Goal: Task Accomplishment & Management: Manage account settings

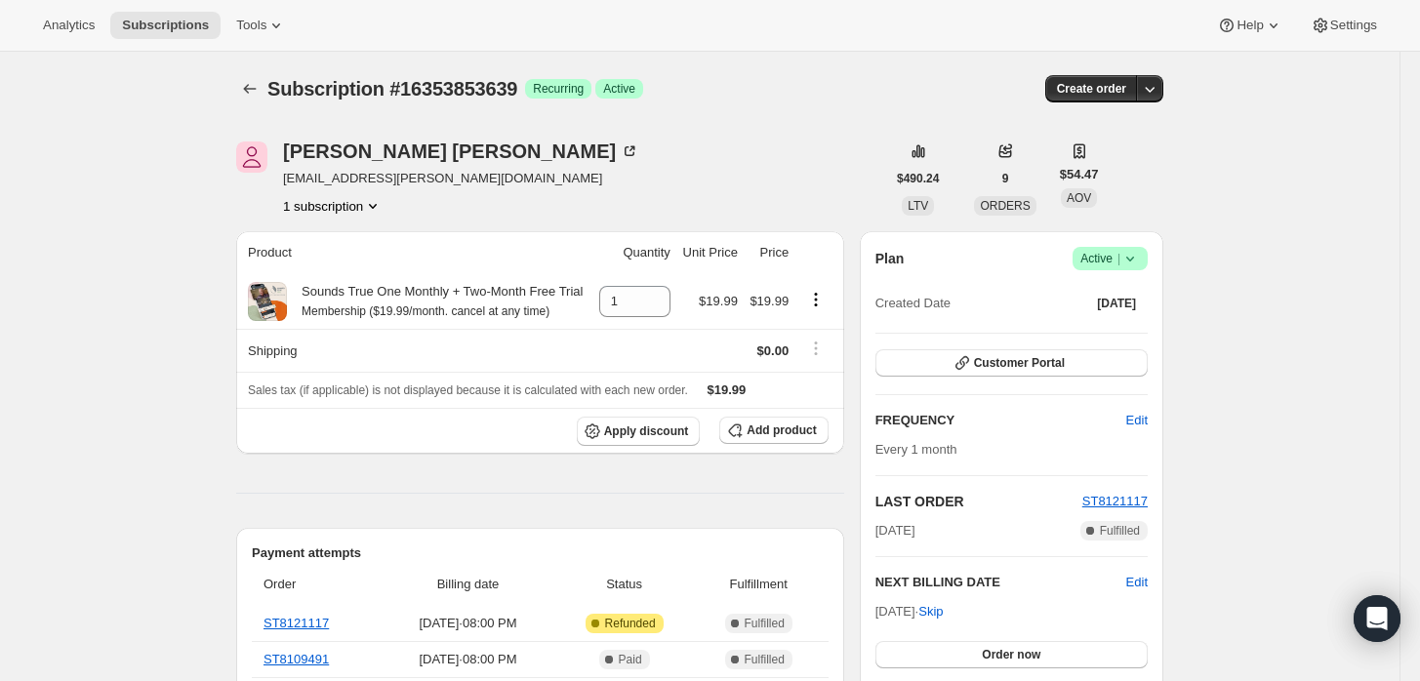
click at [1133, 253] on icon at bounding box center [1131, 259] width 20 height 20
click at [1114, 316] on button "Cancel subscription" at bounding box center [1117, 329] width 122 height 31
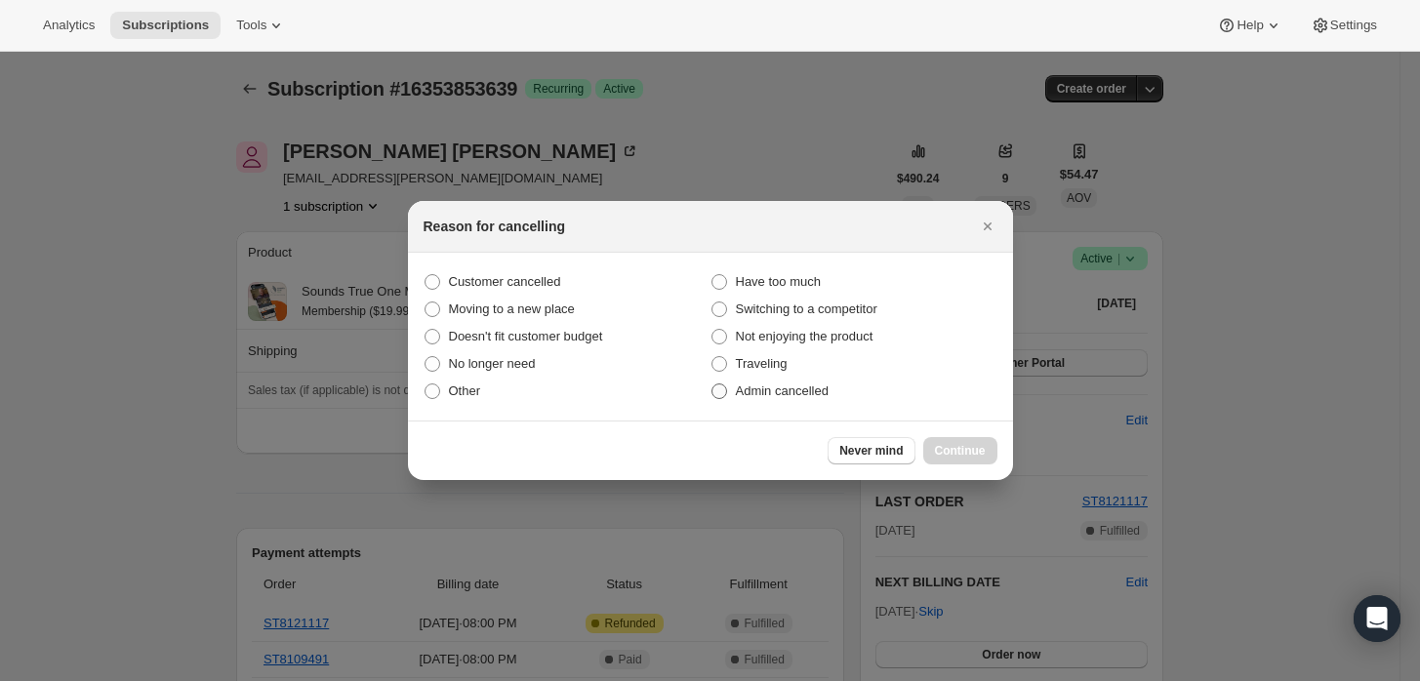
click at [820, 385] on span "Admin cancelled" at bounding box center [782, 391] width 93 height 15
click at [713, 385] on input "Admin cancelled" at bounding box center [712, 384] width 1 height 1
radio input "true"
click at [975, 453] on span "Continue" at bounding box center [960, 451] width 51 height 16
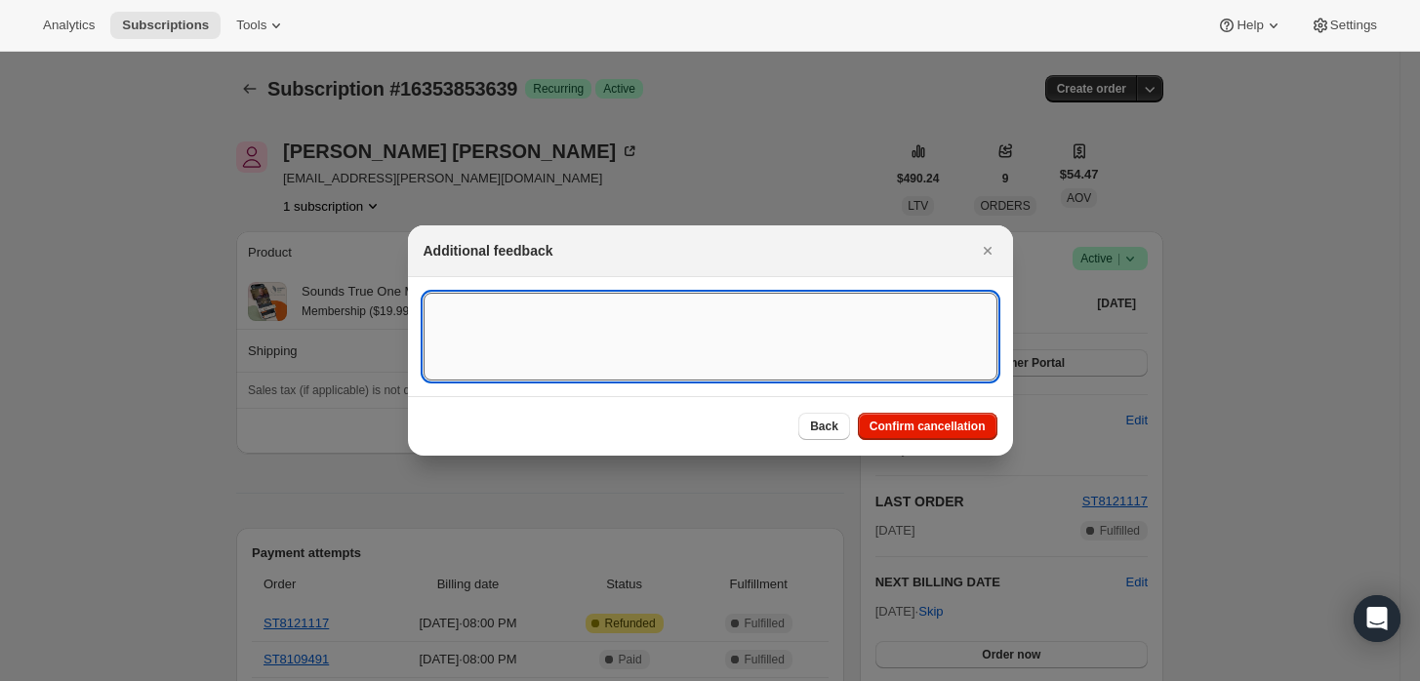
click at [776, 349] on textarea ":rbm:" at bounding box center [711, 337] width 574 height 88
type textarea "Customer requested cancellation and refund."
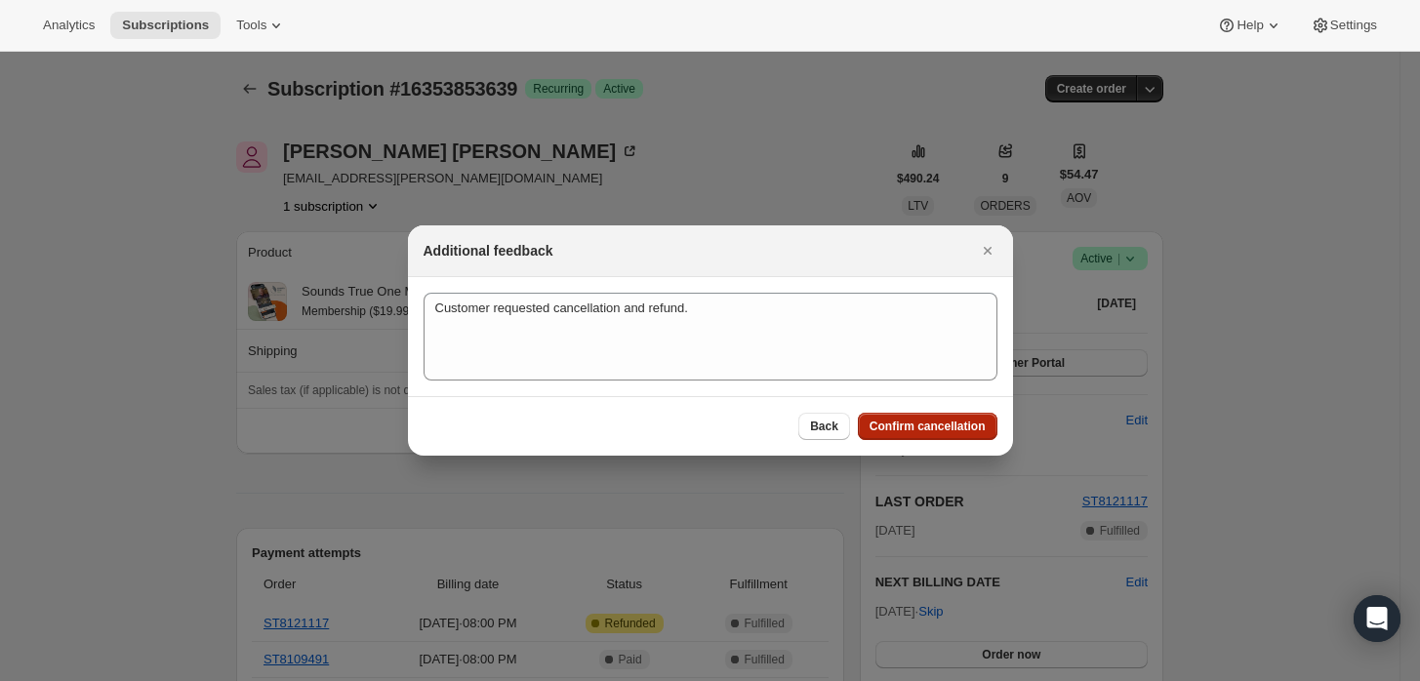
click at [927, 435] on button "Confirm cancellation" at bounding box center [928, 426] width 140 height 27
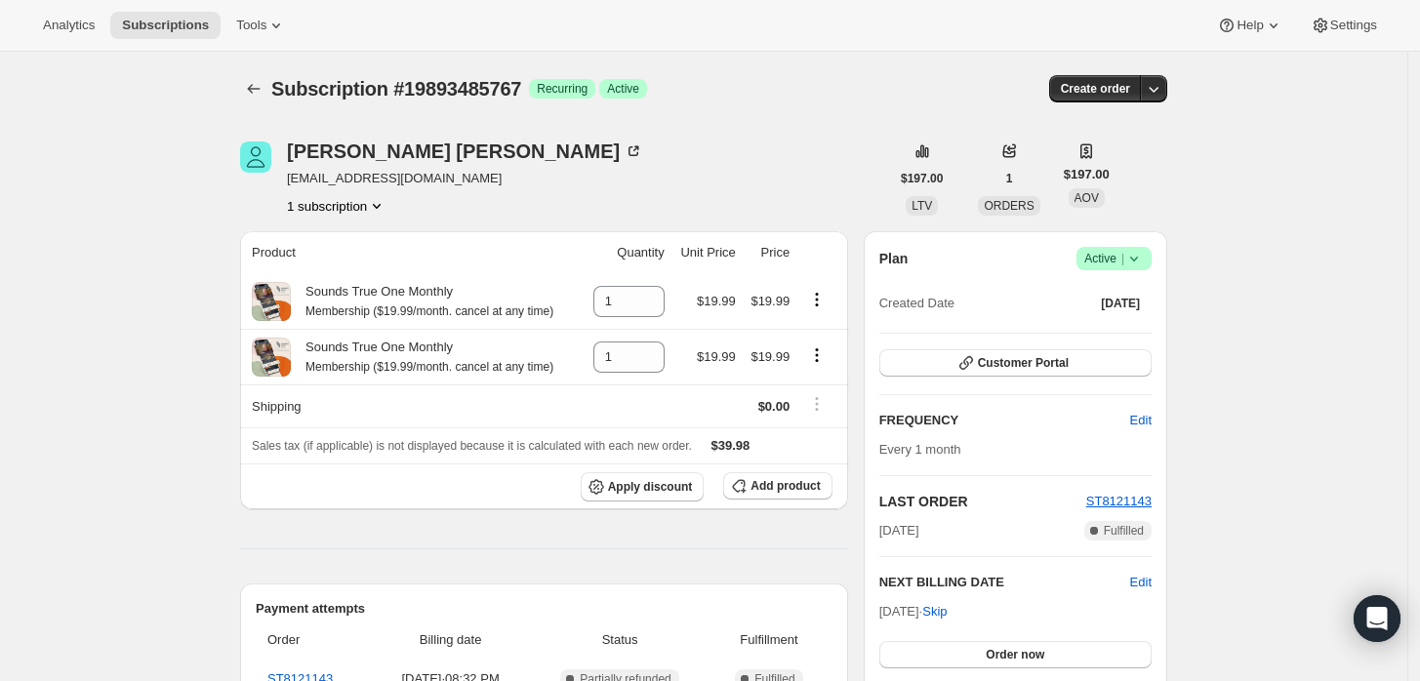
click at [1144, 260] on icon at bounding box center [1134, 259] width 20 height 20
click at [819, 355] on icon "Product actions" at bounding box center [817, 356] width 20 height 20
click at [827, 392] on span "Remove" at bounding box center [810, 392] width 47 height 15
type input "0"
